Goal: Check status: Check status

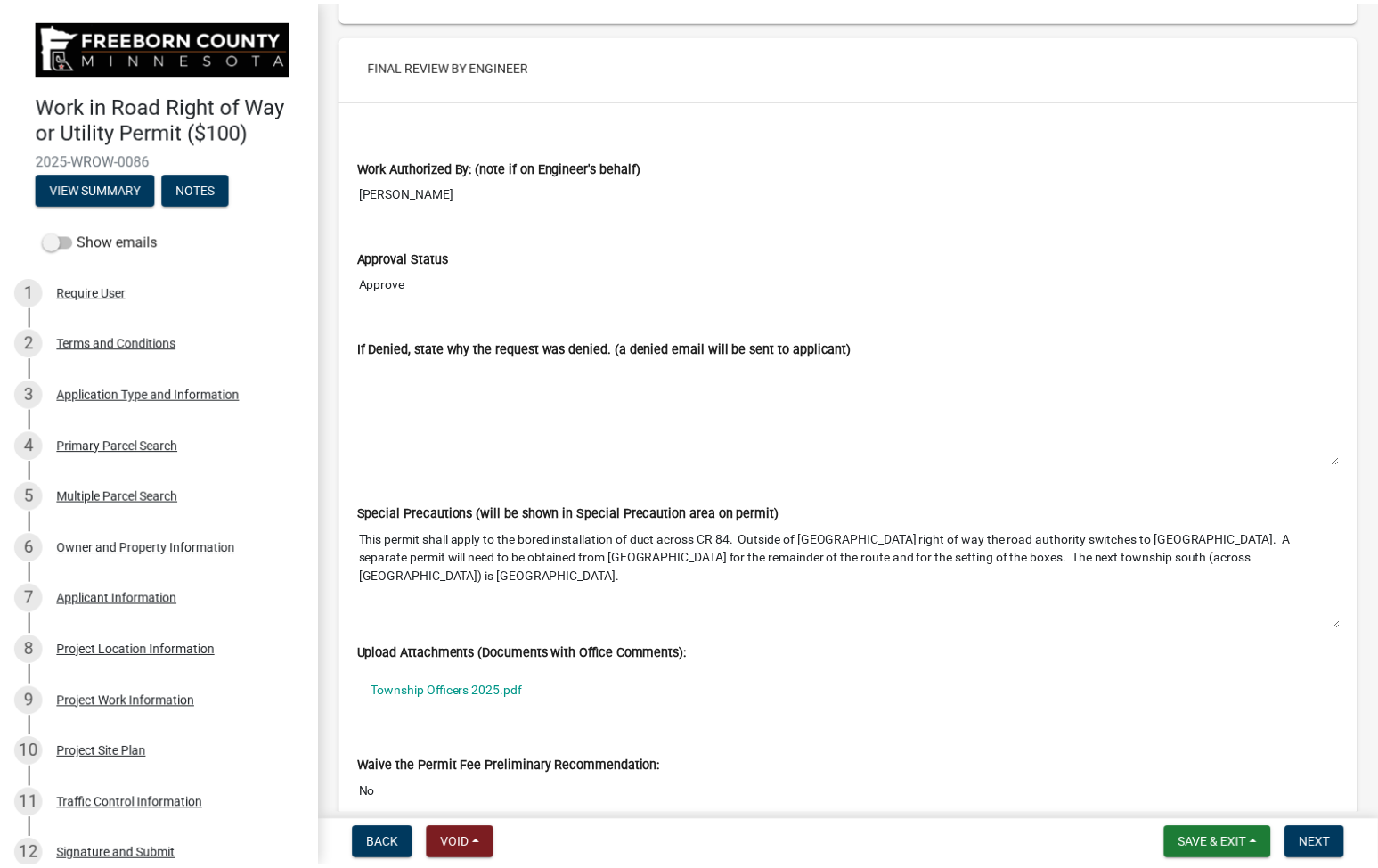
scroll to position [8997, 0]
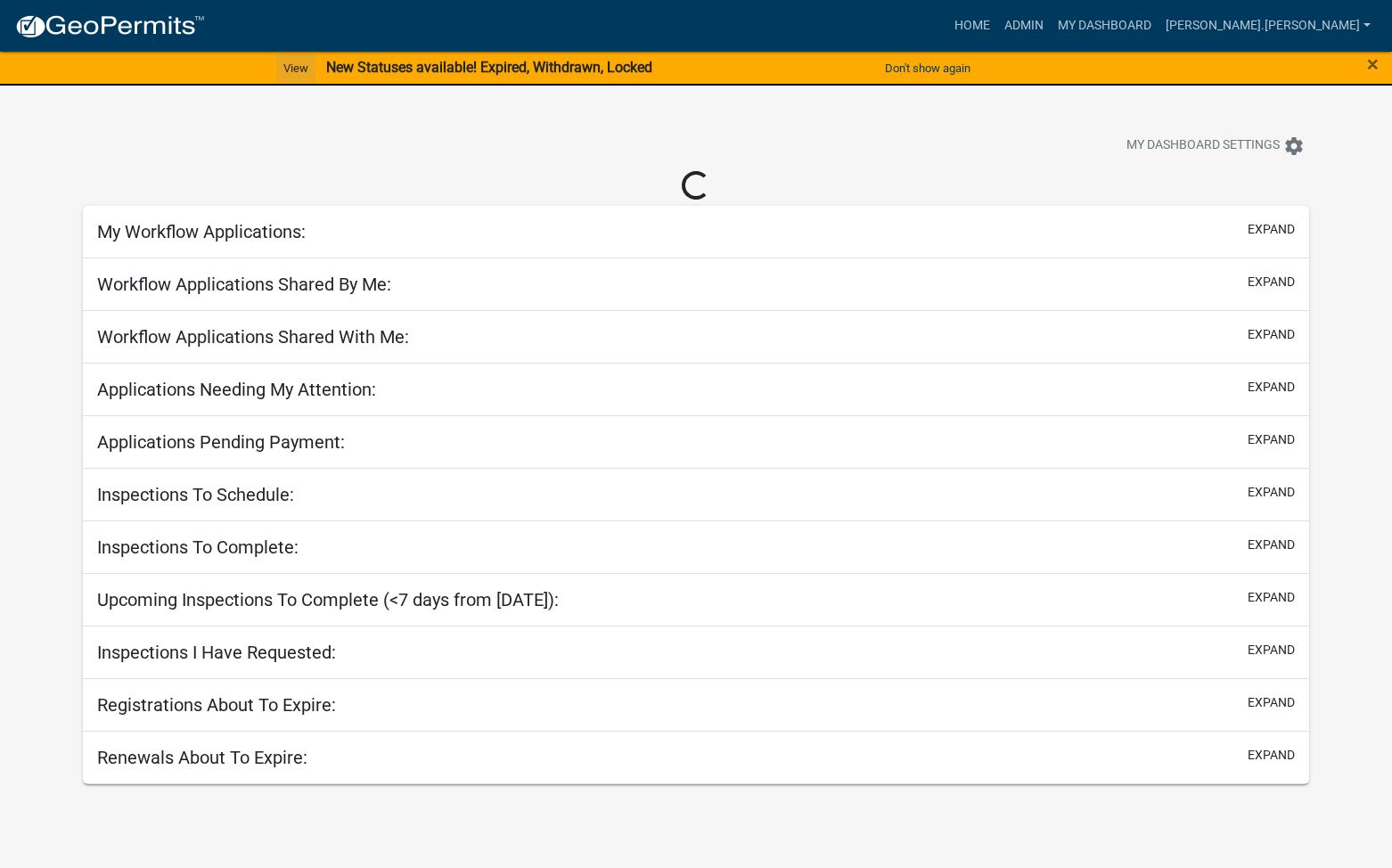
select select "1: 25"
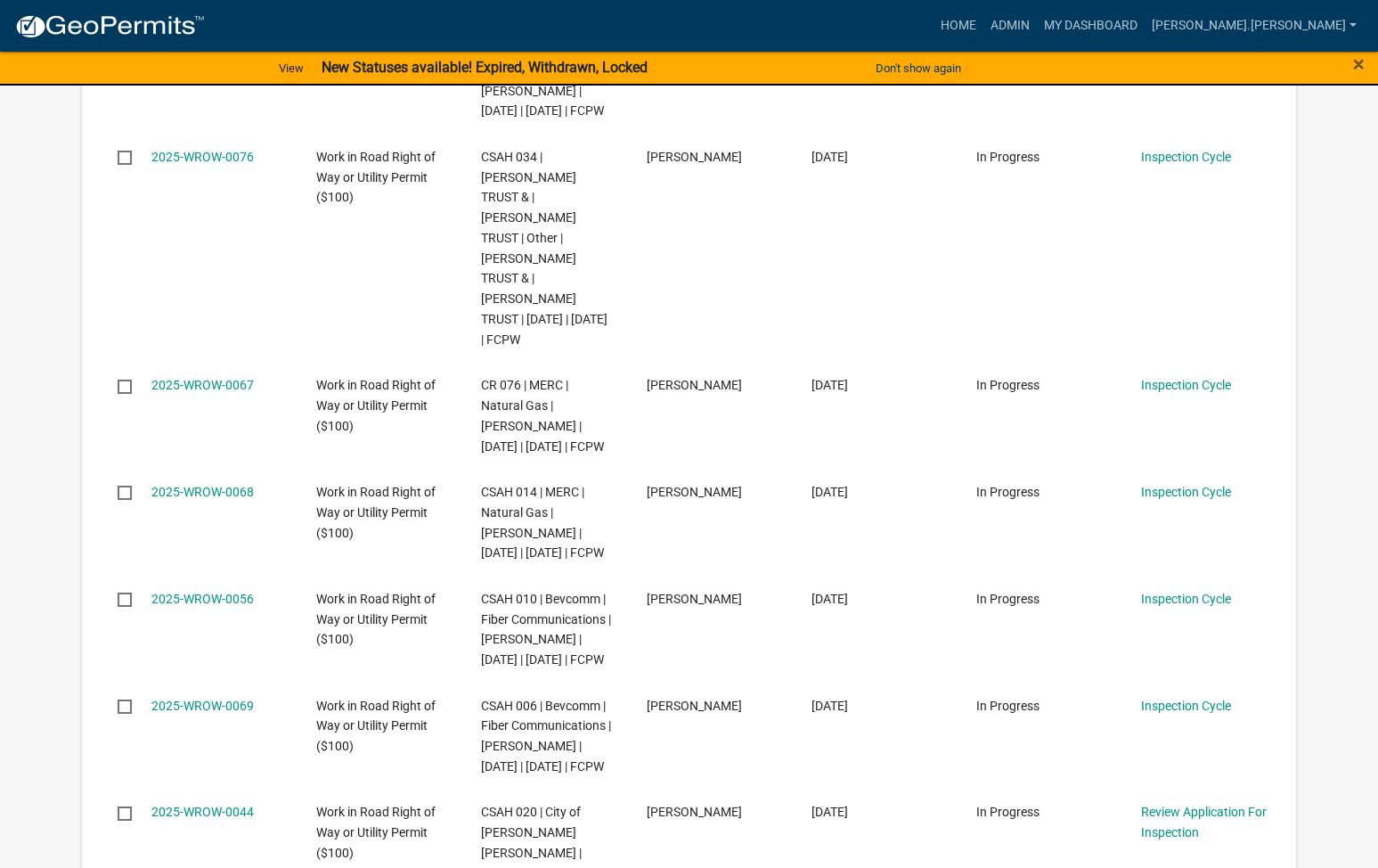
scroll to position [2494, 0]
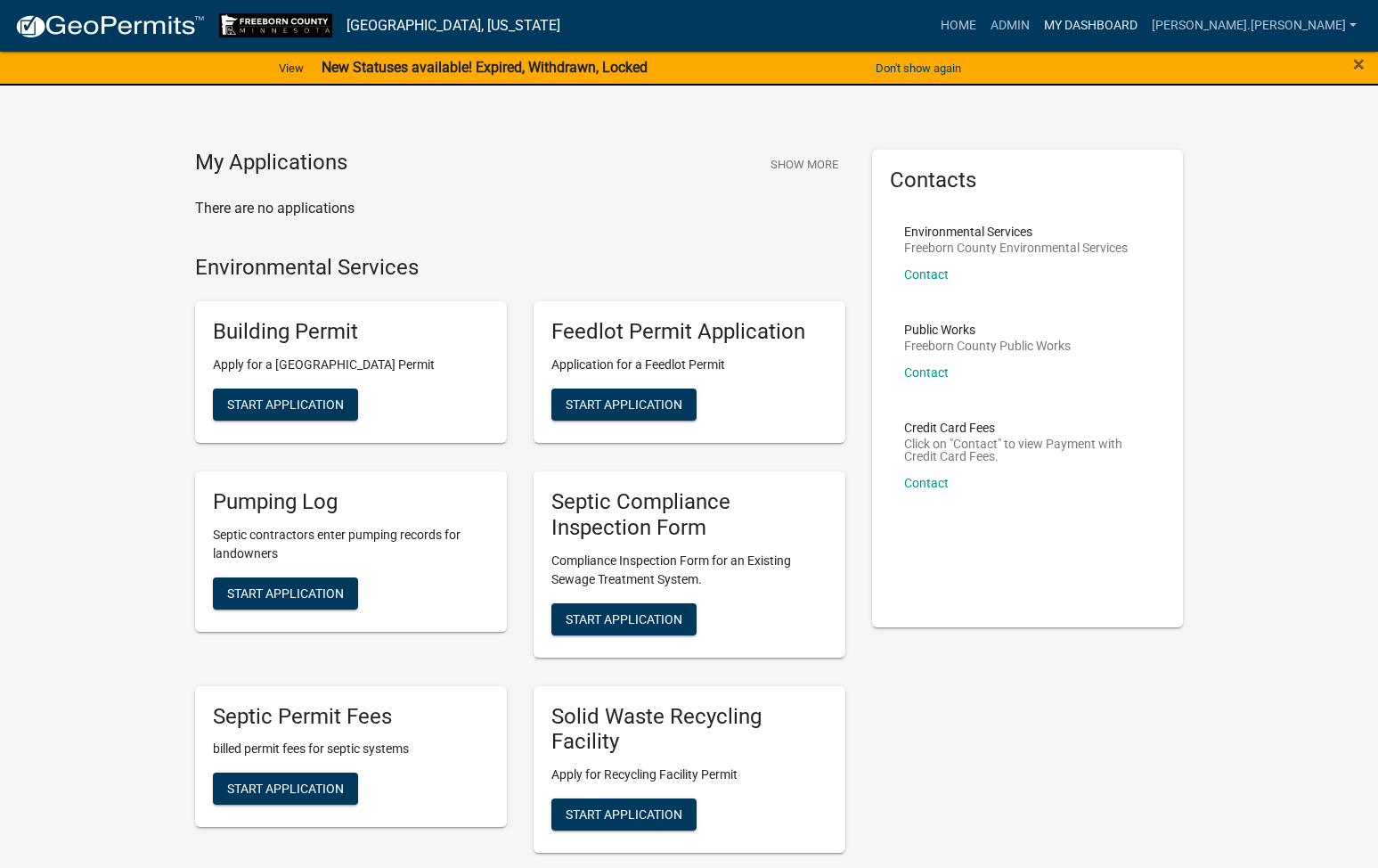
click at [1144, 24] on link "My Dashboard" at bounding box center [1090, 25] width 108 height 34
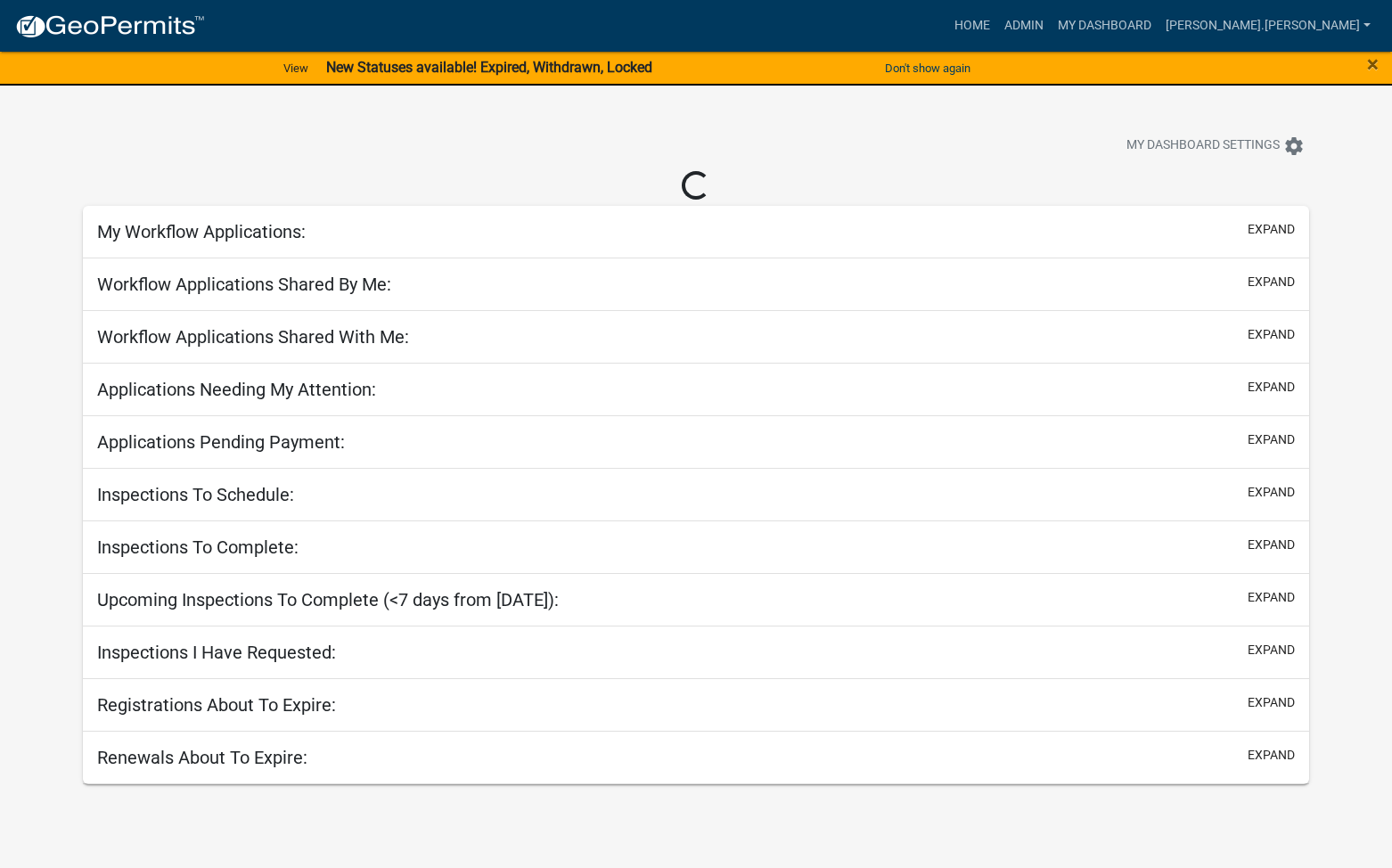
select select "1: 25"
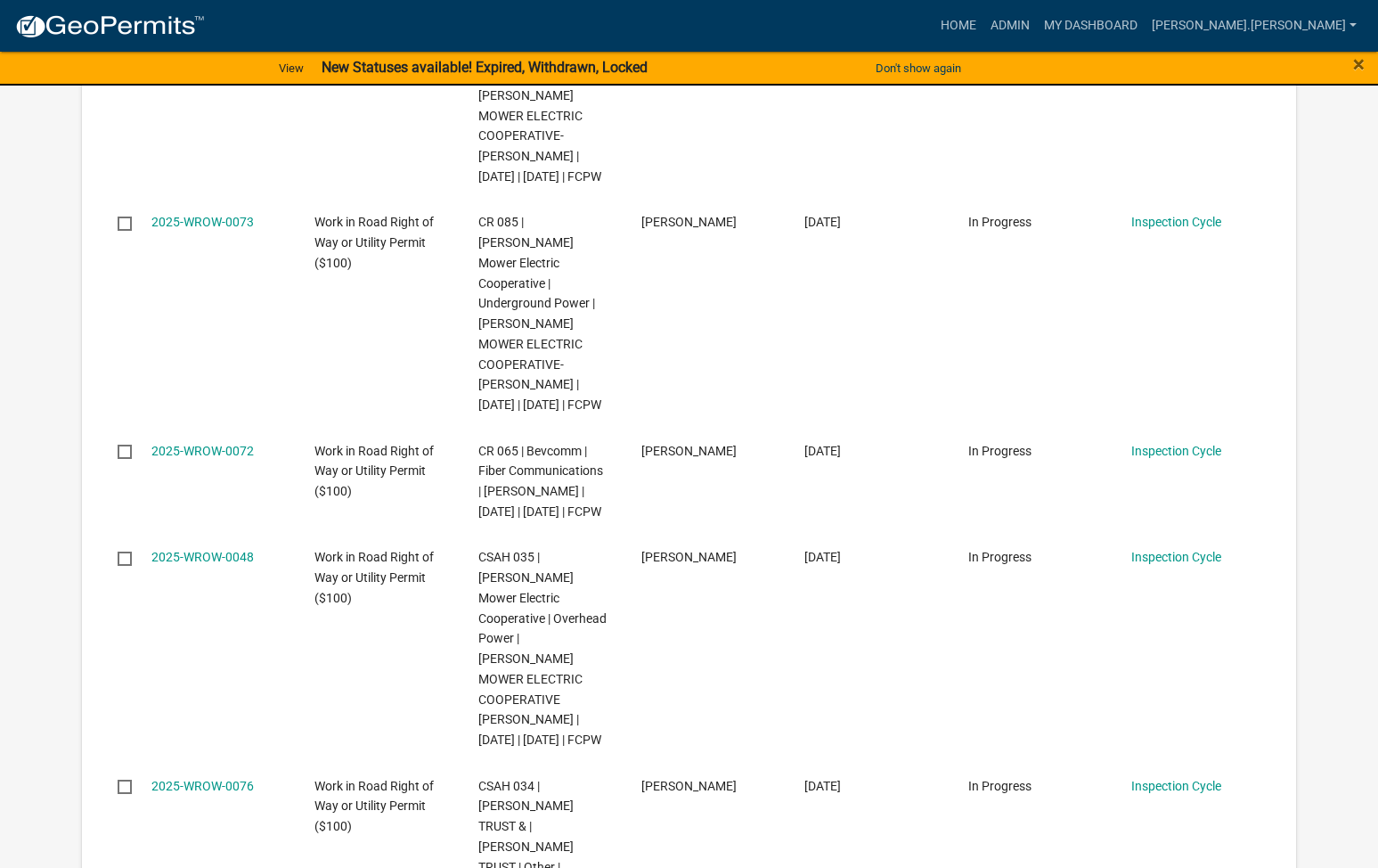
scroll to position [1693, 0]
